Goal: Communication & Community: Answer question/provide support

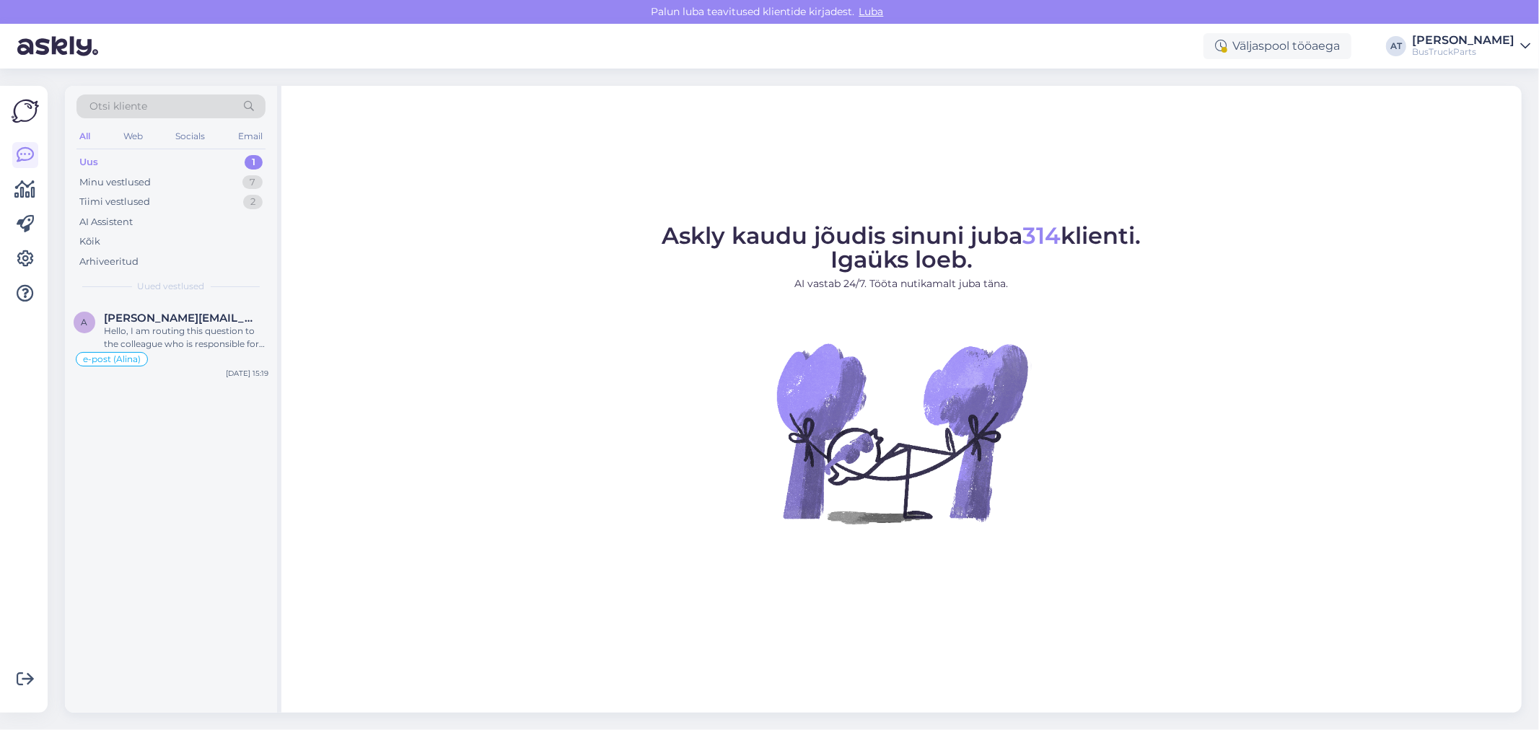
click at [180, 163] on div "Uus 1" at bounding box center [170, 162] width 189 height 20
click at [159, 323] on span "[PERSON_NAME][EMAIL_ADDRESS][DOMAIN_NAME]" at bounding box center [179, 318] width 150 height 13
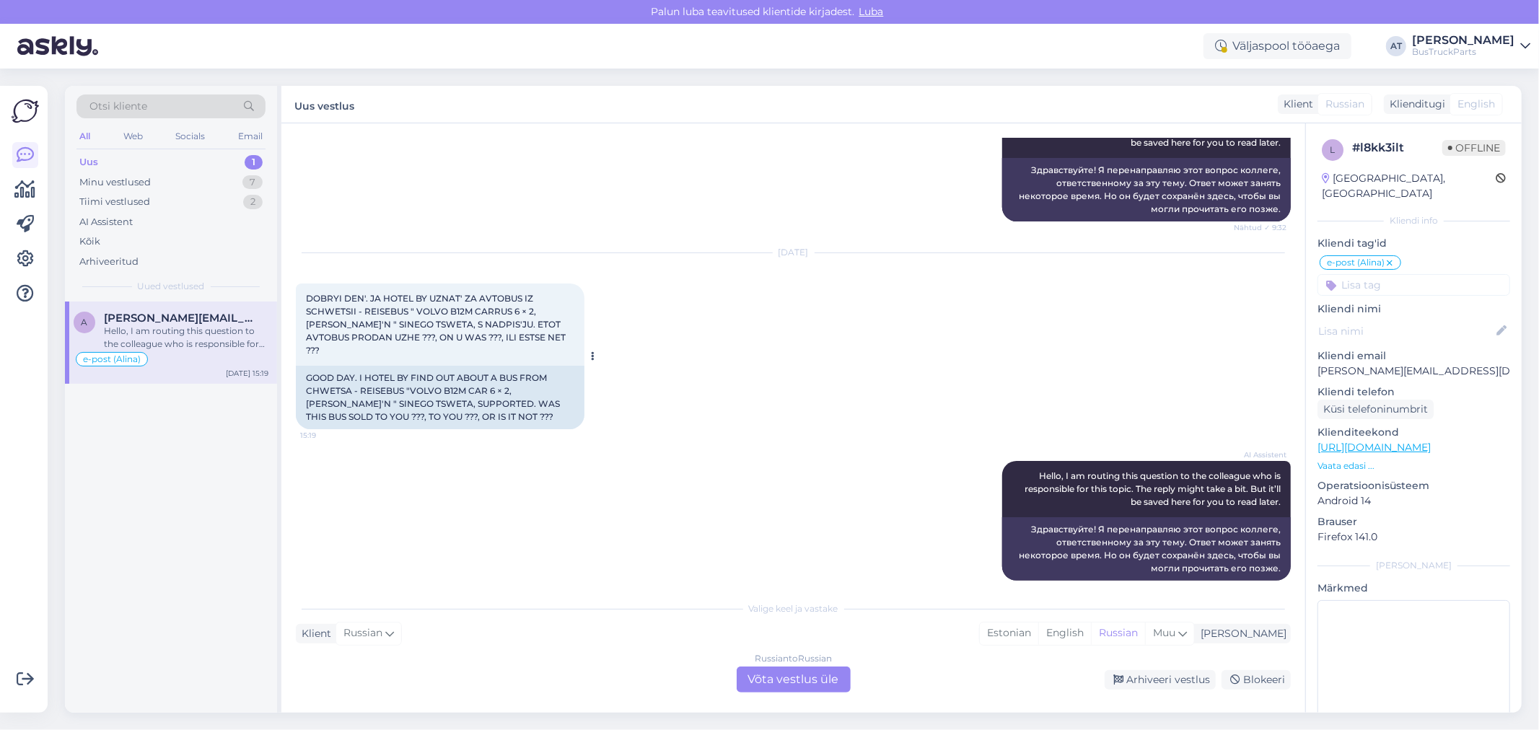
scroll to position [253, 0]
click at [378, 365] on div "GOOD DAY. I HOTEL BY FIND OUT ABOUT A BUS FROM CHWETSA - REISEBUS "VOLVO B12M C…" at bounding box center [440, 395] width 289 height 63
click at [381, 374] on div "GOOD DAY. I HOTEL BY FIND OUT ABOUT A BUS FROM CHWETSA - REISEBUS "VOLVO B12M C…" at bounding box center [440, 395] width 289 height 63
copy div "REISEBUS"
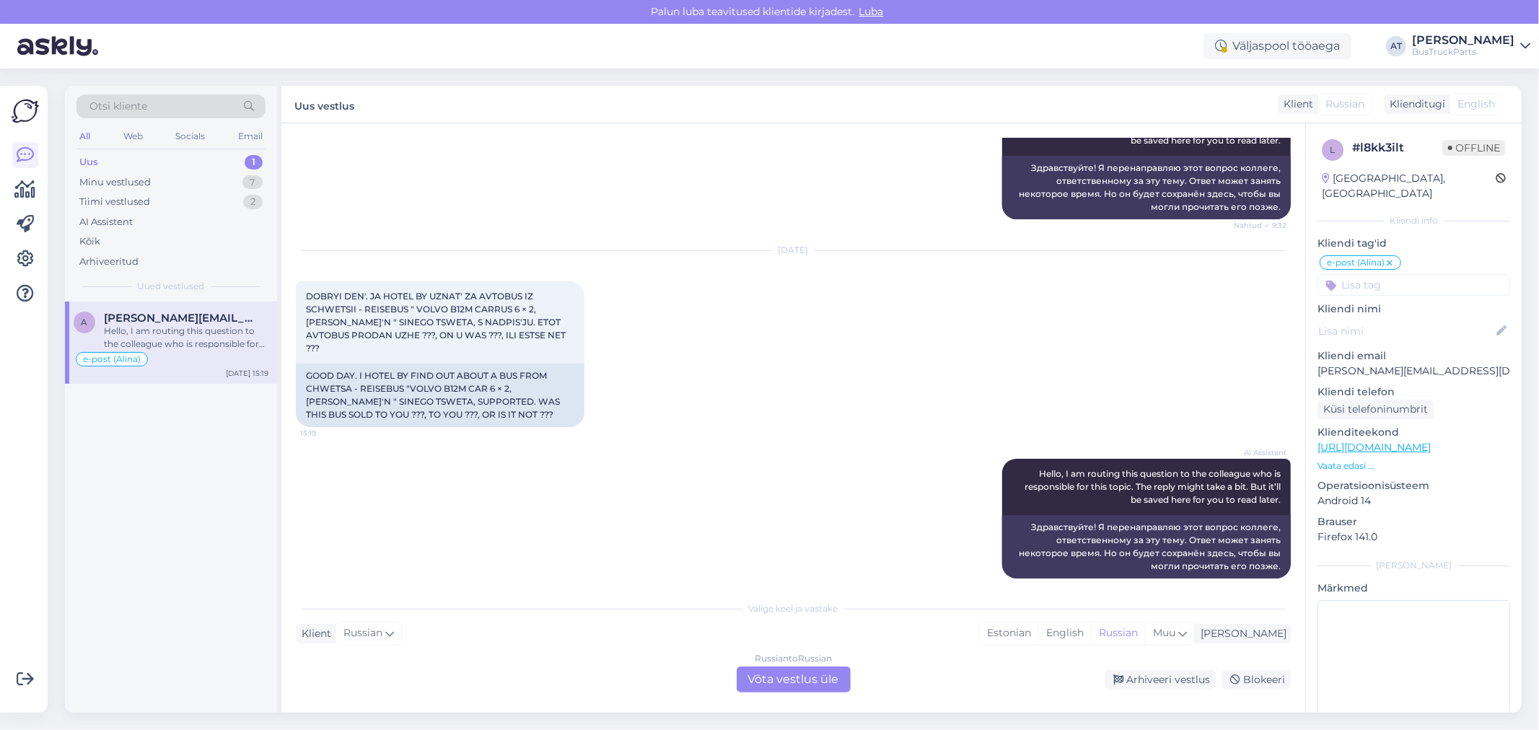
click at [818, 671] on div "Russian to Russian Võta vestlus üle" at bounding box center [794, 680] width 114 height 26
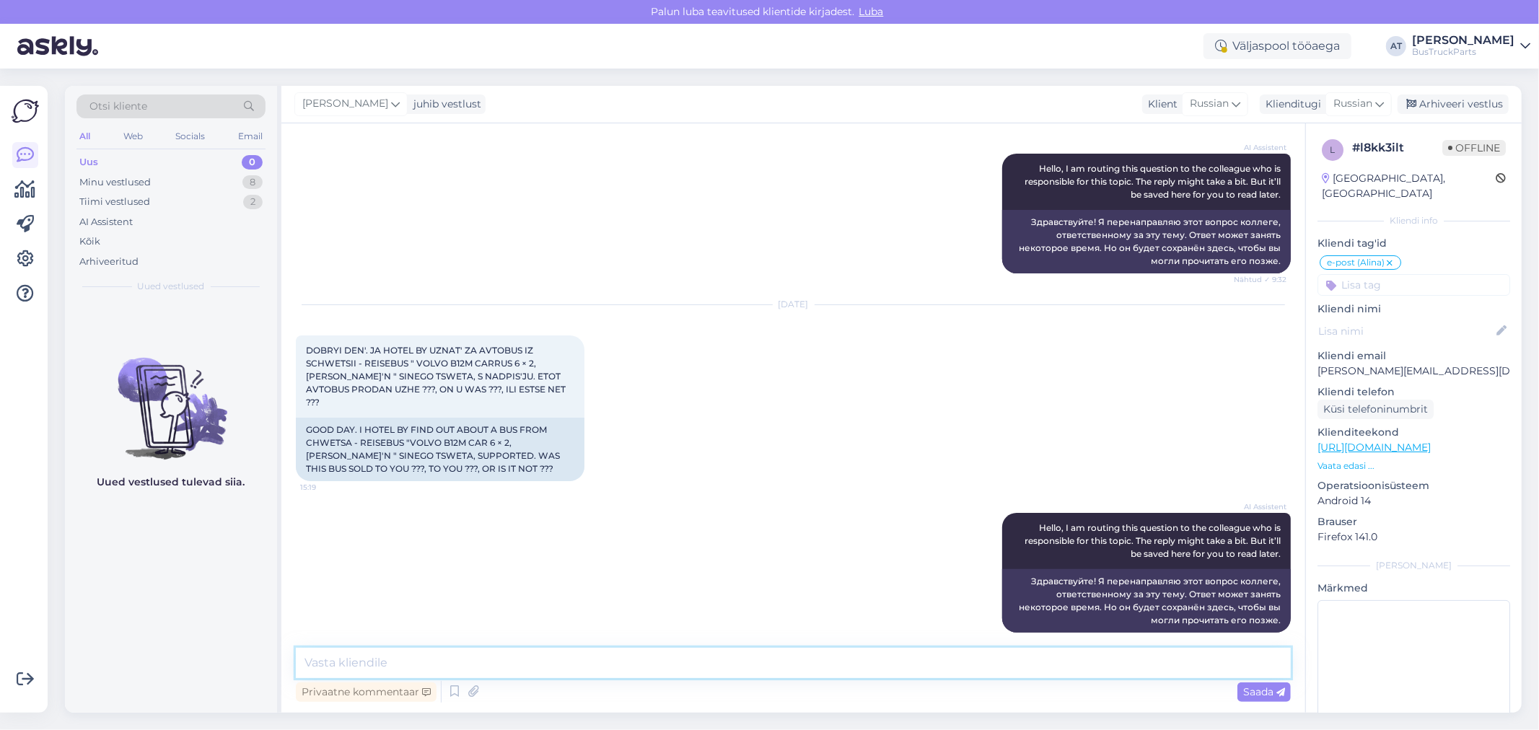
click at [773, 652] on textarea at bounding box center [793, 663] width 995 height 30
type textarea "Здравствуйте. Мы получили не рейсовые автобусы, а городские."
